Goal: Navigation & Orientation: Find specific page/section

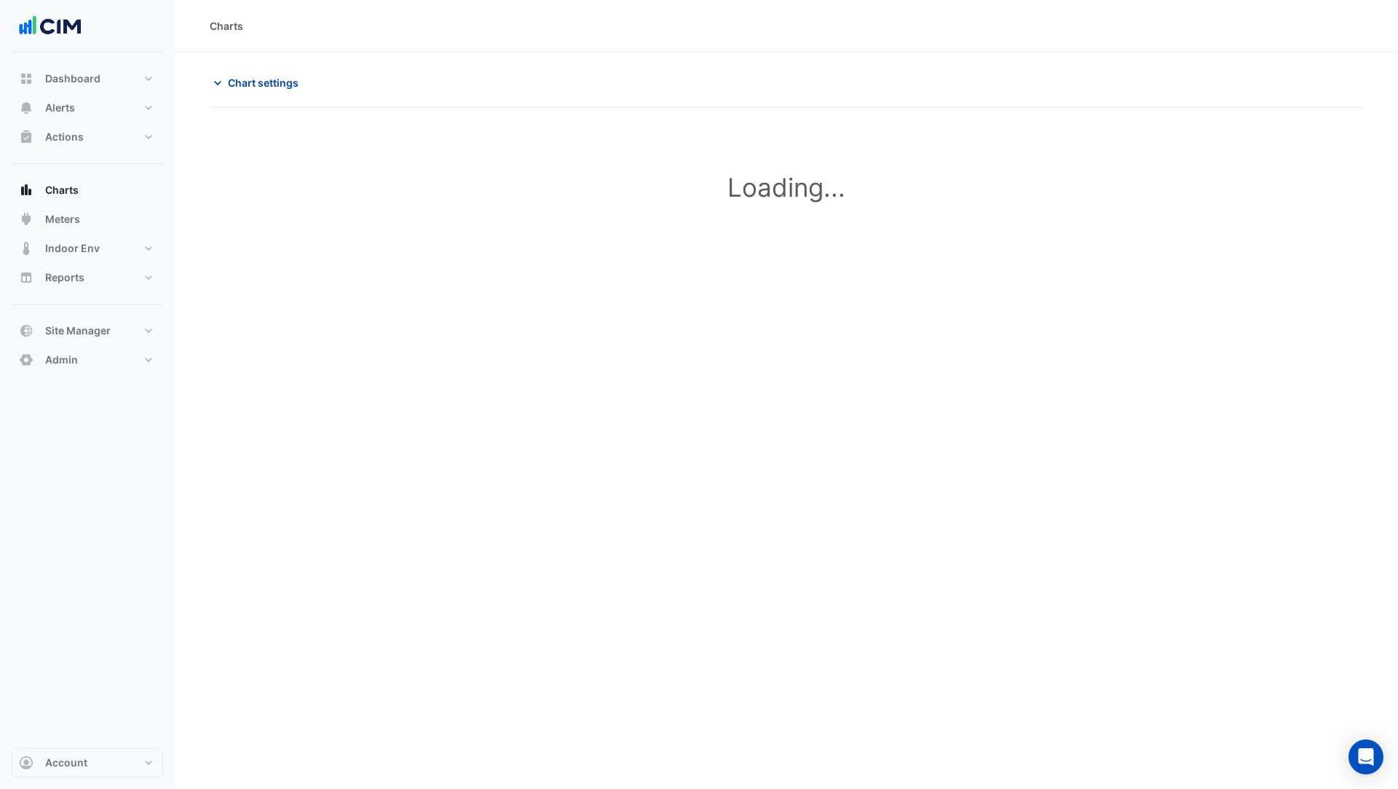
click at [261, 86] on span "Chart settings" at bounding box center [263, 82] width 71 height 15
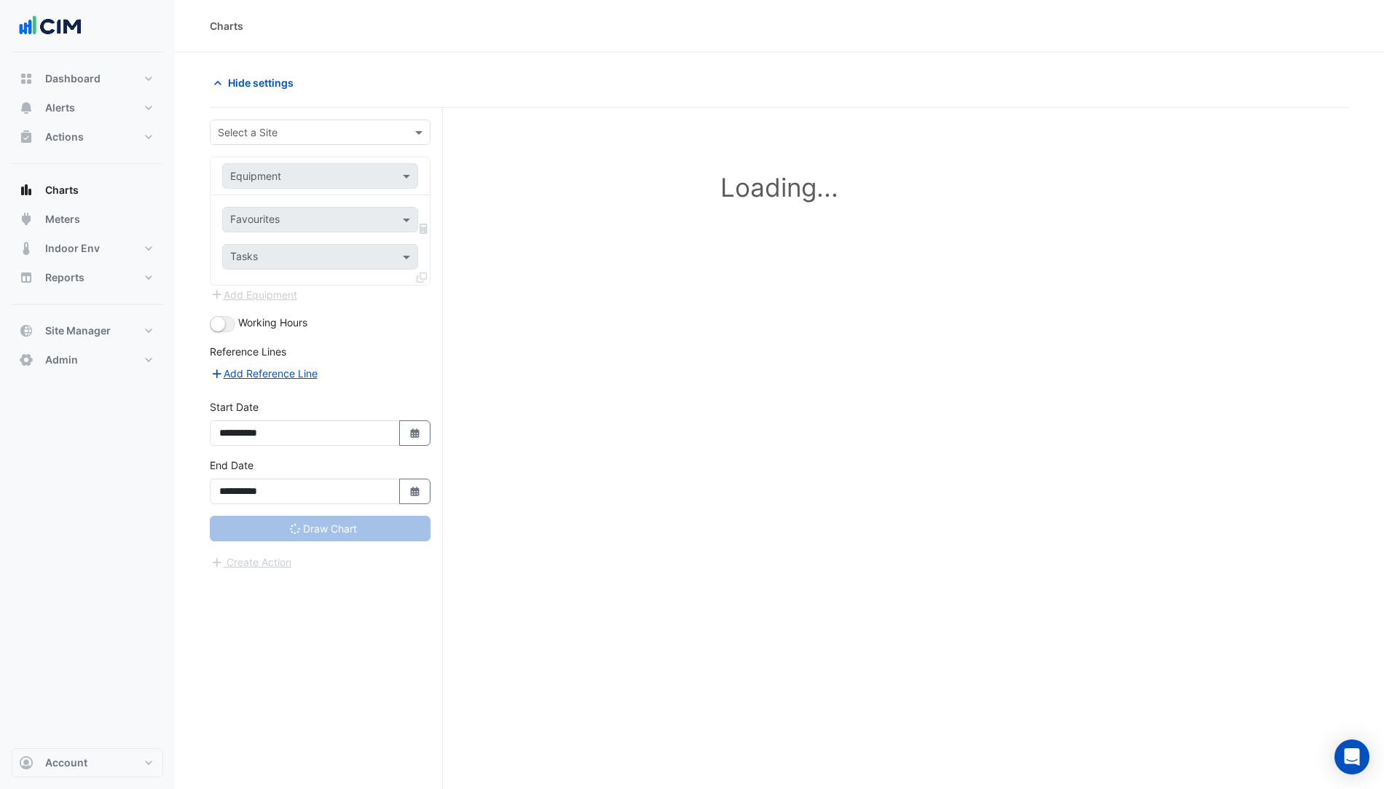
click at [413, 33] on div "Charts" at bounding box center [779, 26] width 1209 height 52
drag, startPoint x: 735, startPoint y: 569, endPoint x: 567, endPoint y: 553, distance: 168.3
click at [733, 568] on div "Loading..." at bounding box center [779, 476] width 1139 height 736
click at [89, 111] on button "Alerts" at bounding box center [87, 107] width 151 height 29
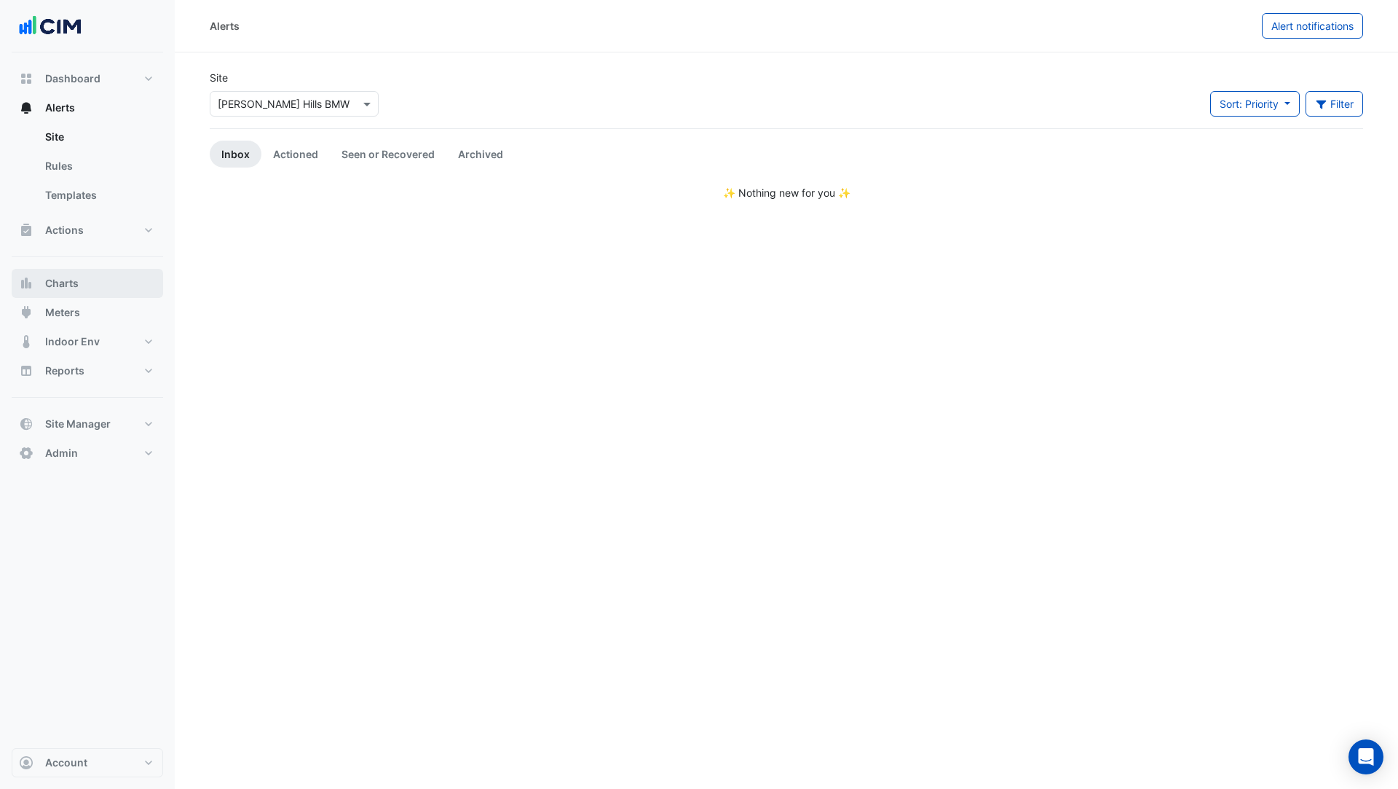
click at [96, 284] on button "Charts" at bounding box center [87, 283] width 151 height 29
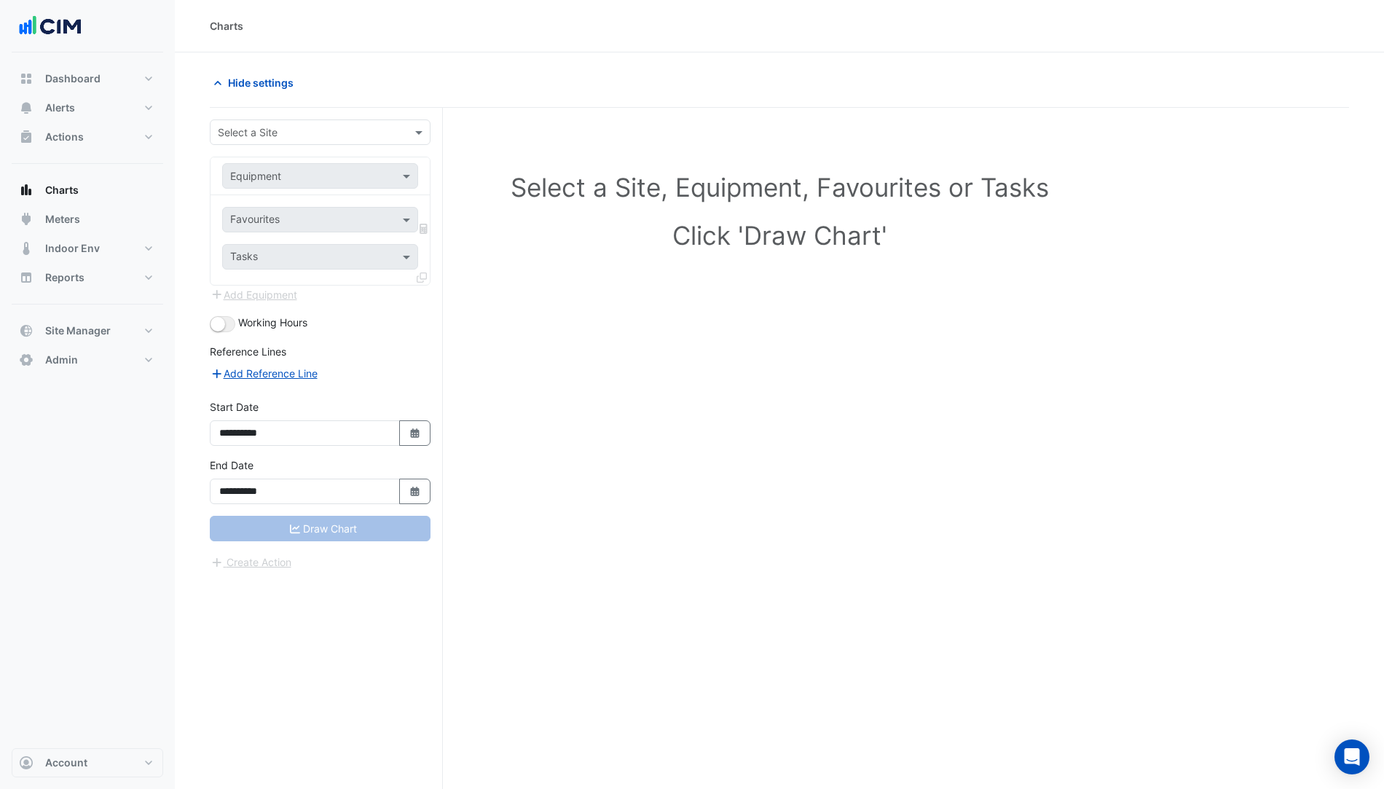
click at [316, 135] on input "text" at bounding box center [305, 132] width 175 height 15
